Goal: Information Seeking & Learning: Stay updated

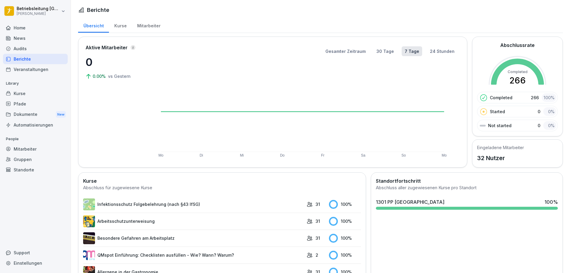
click at [27, 51] on div "Audits" at bounding box center [35, 48] width 65 height 10
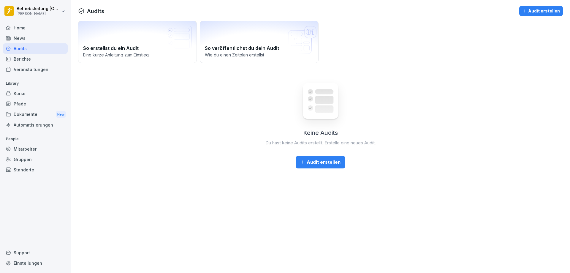
click at [26, 39] on div "News" at bounding box center [35, 38] width 65 height 10
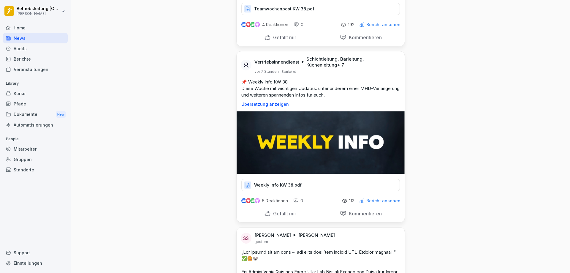
scroll to position [148, 0]
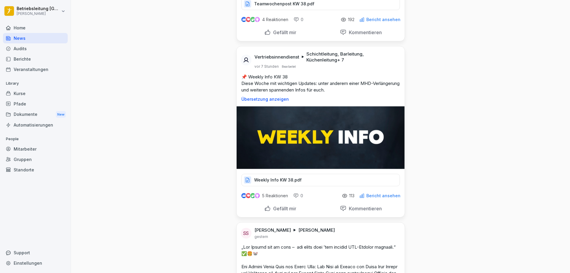
click at [287, 178] on p "Weekly Info KW 38.pdf" at bounding box center [277, 180] width 47 height 6
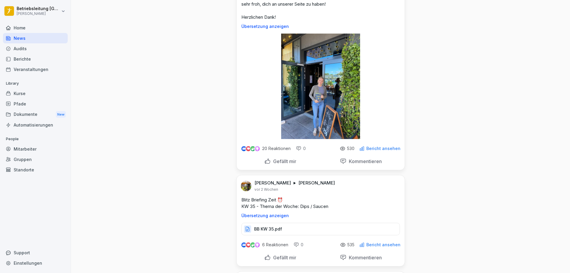
scroll to position [6972, 0]
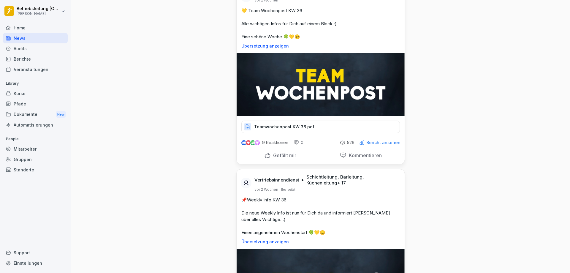
scroll to position [5726, 0]
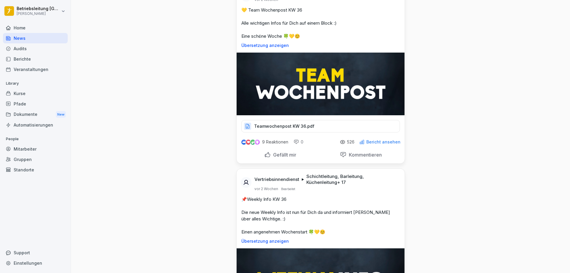
click at [293, 129] on p "Teamwochenpost KW 36.pdf" at bounding box center [284, 126] width 60 height 6
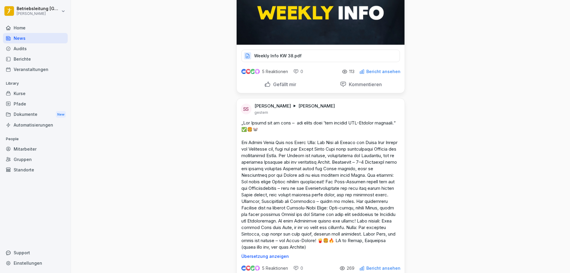
scroll to position [0, 0]
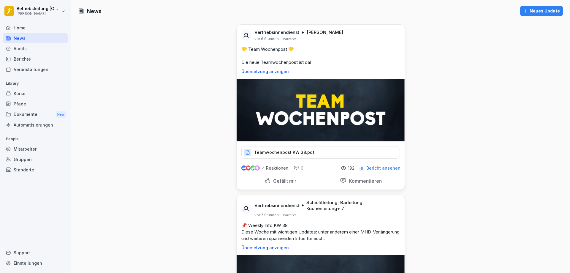
click at [293, 153] on p "Teamwochenpost KW 38.pdf" at bounding box center [284, 152] width 60 height 6
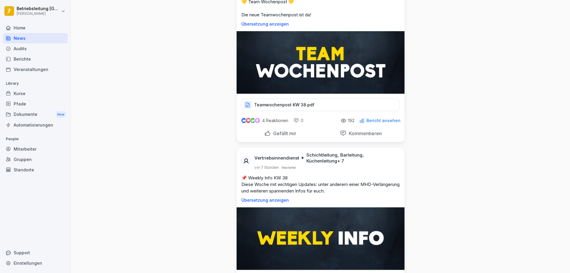
scroll to position [119, 0]
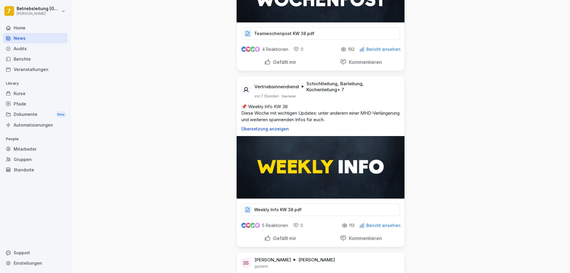
click at [310, 208] on div "Weekly Info KW 38.pdf" at bounding box center [320, 209] width 158 height 12
click at [317, 209] on div "Weekly Info KW 38.pdf" at bounding box center [320, 209] width 158 height 12
